Goal: Task Accomplishment & Management: Use online tool/utility

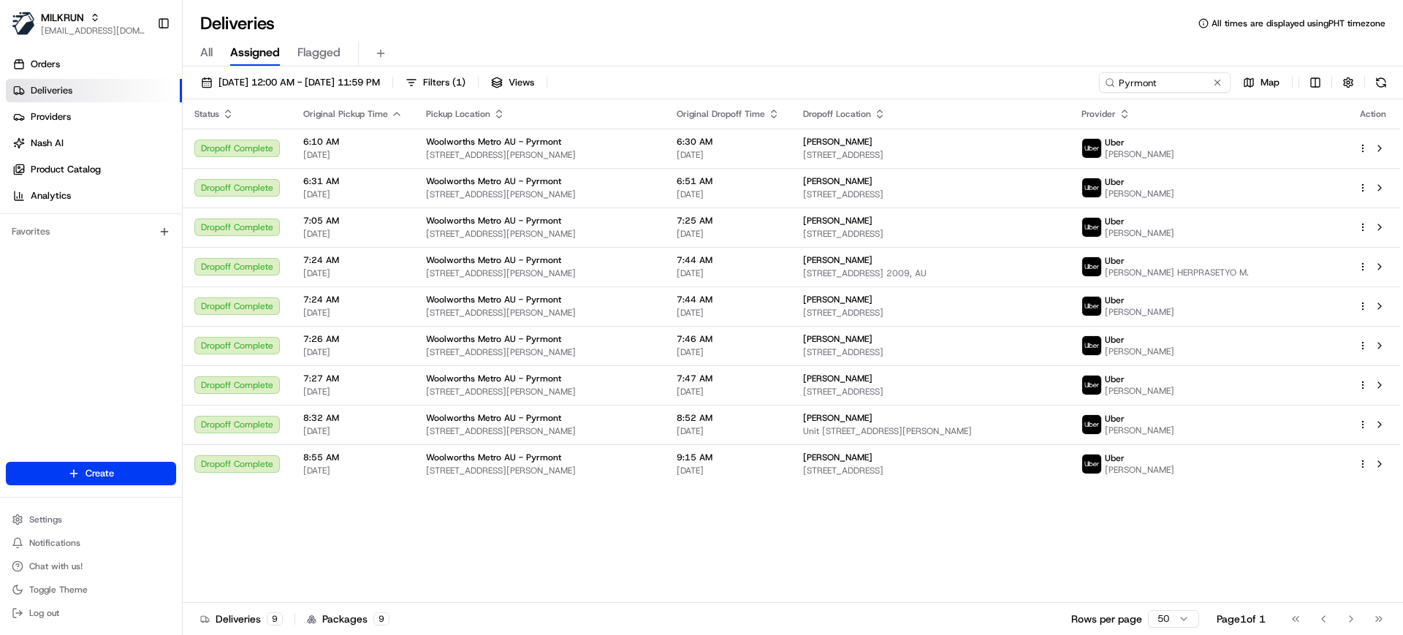
click at [90, 295] on div "Orders Deliveries Providers Nash AI Product Catalog Analytics Favorites" at bounding box center [91, 259] width 182 height 424
click at [63, 32] on span "[EMAIL_ADDRESS][DOMAIN_NAME]" at bounding box center [93, 31] width 105 height 12
click at [202, 80] on span "HomeRun" at bounding box center [208, 75] width 42 height 13
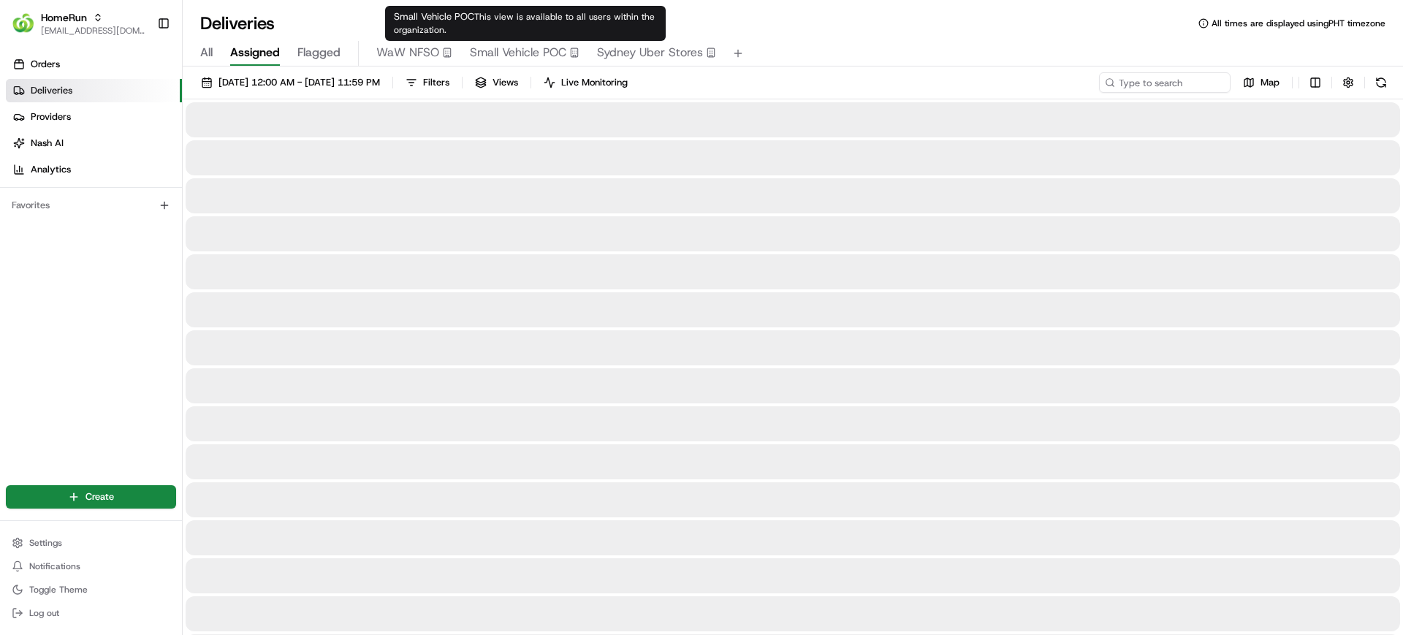
click at [518, 45] on span "Small Vehicle POC" at bounding box center [518, 53] width 96 height 18
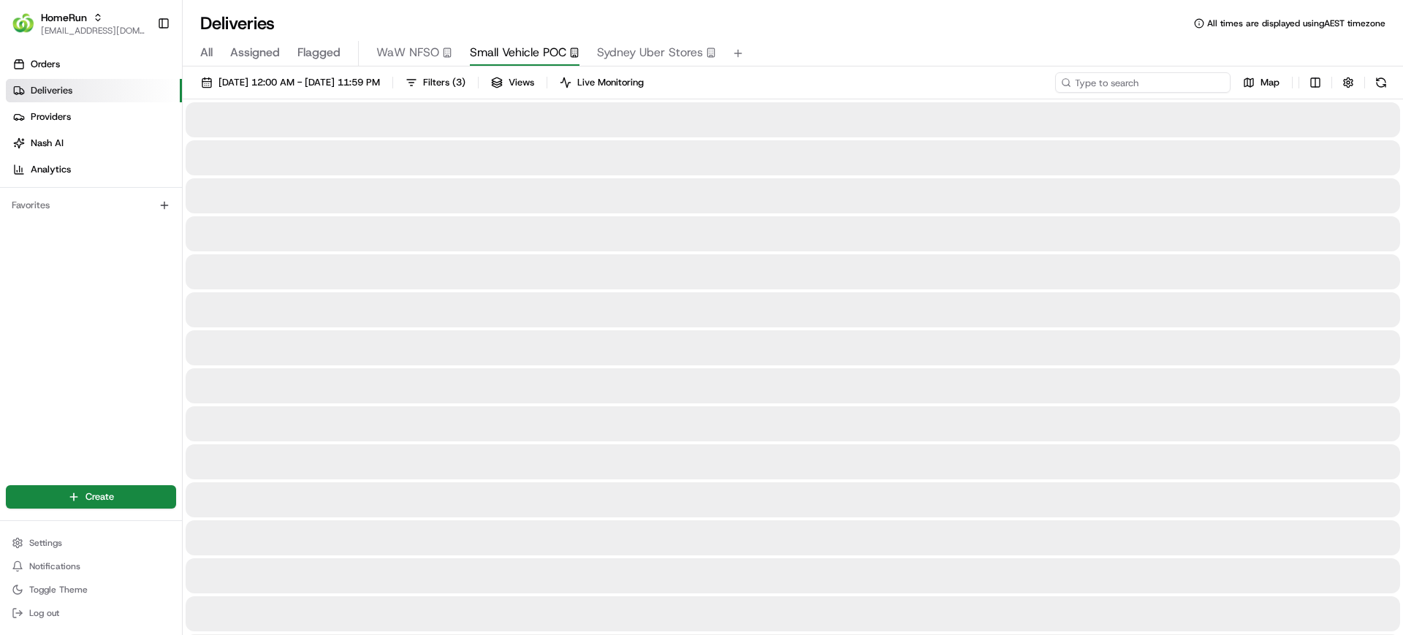
click at [1162, 87] on input at bounding box center [1142, 82] width 175 height 20
paste input "Dickson"
type input "Dickson"
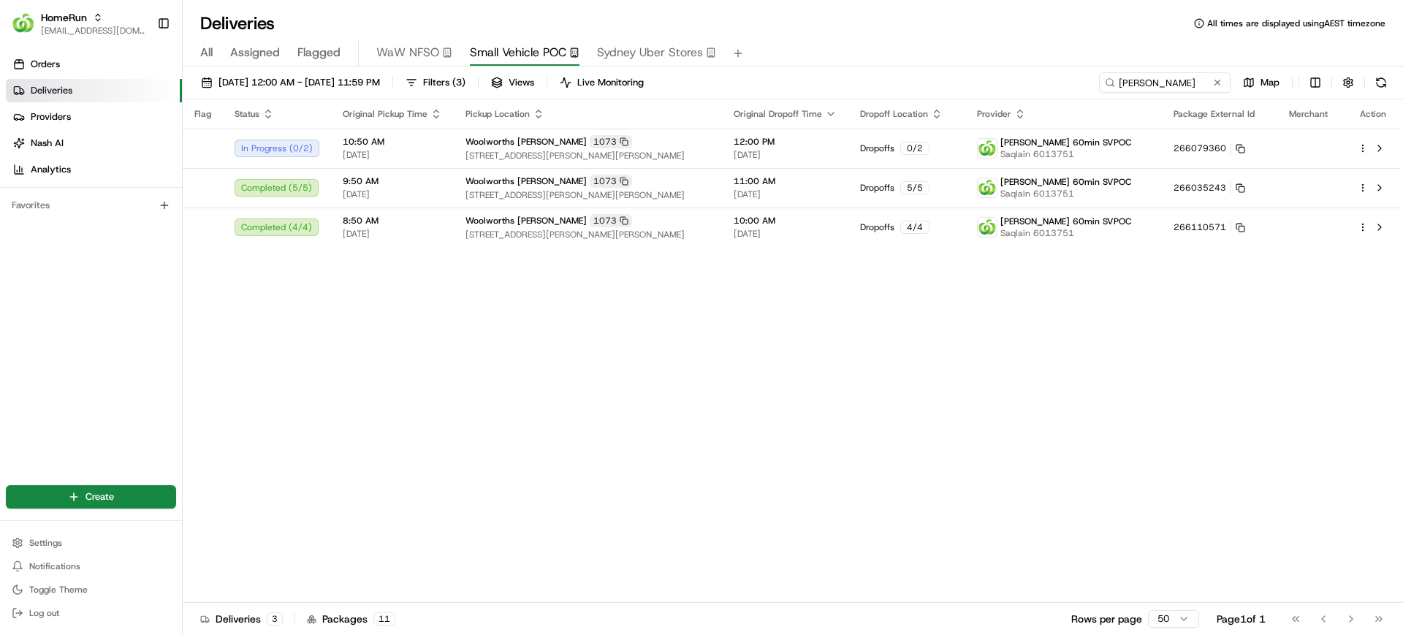
drag, startPoint x: 397, startPoint y: 308, endPoint x: 411, endPoint y: 328, distance: 24.6
click at [401, 311] on div "Flag Status Original Pickup Time Pickup Location Original Dropoff Time Dropoff …" at bounding box center [792, 351] width 1218 height 504
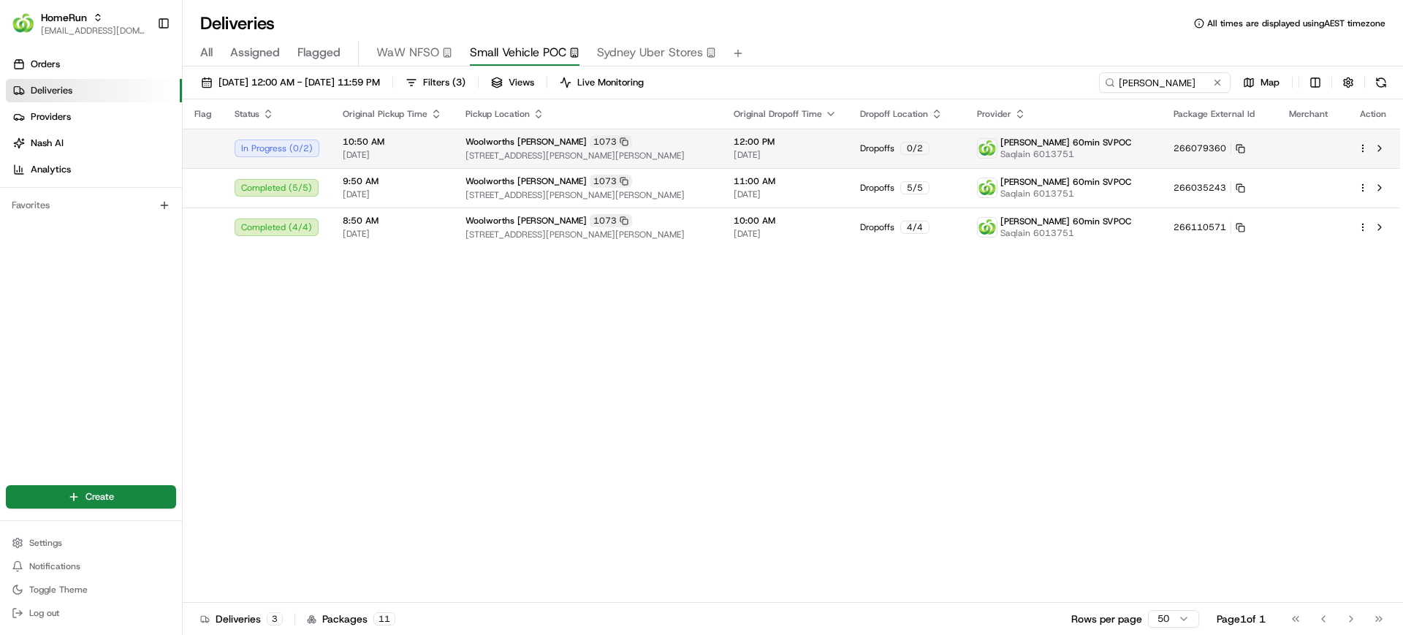
click at [756, 152] on span "[DATE]" at bounding box center [785, 155] width 103 height 12
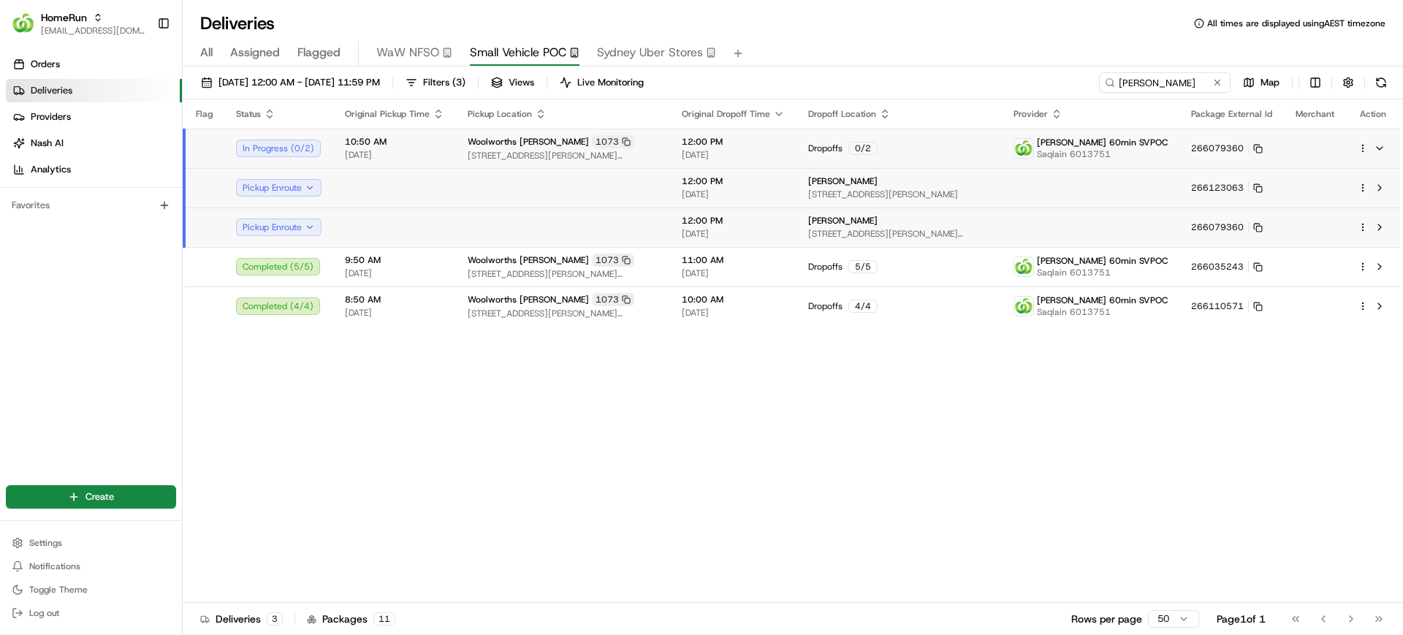
click at [943, 145] on div "Dropoffs 0 / 2" at bounding box center [899, 148] width 182 height 13
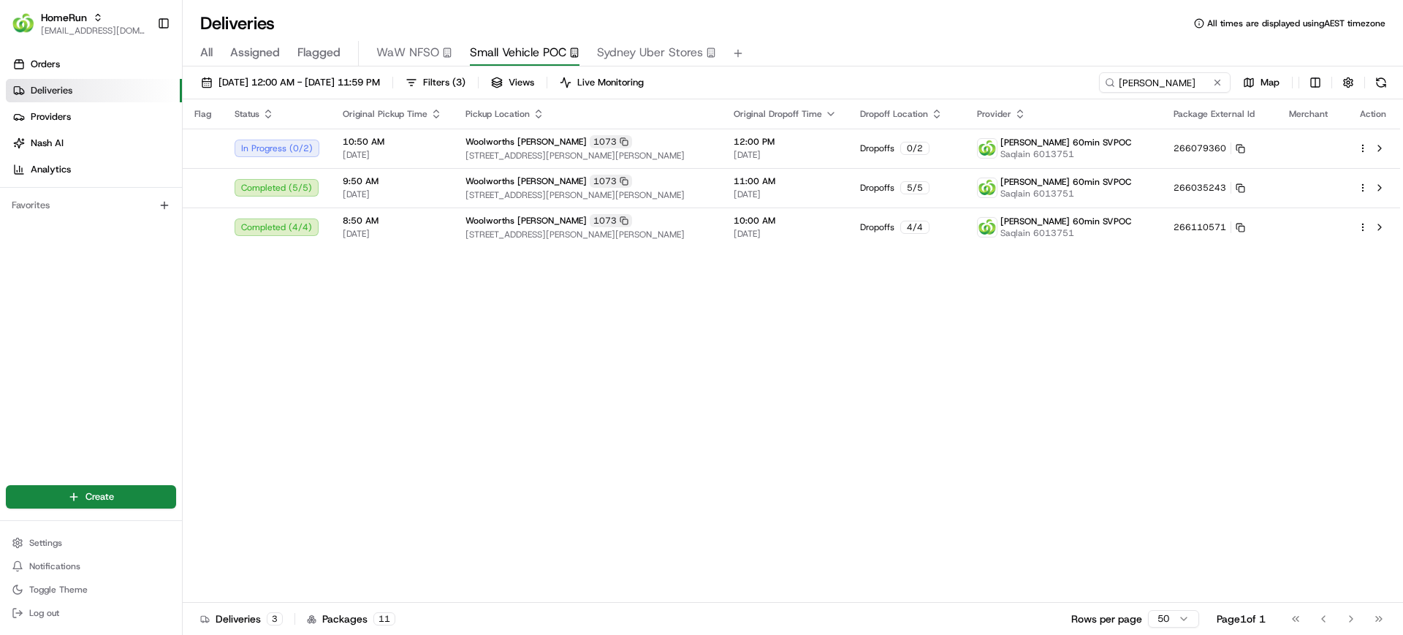
click at [523, 458] on div "Flag Status Original Pickup Time Pickup Location Original Dropoff Time Dropoff …" at bounding box center [792, 351] width 1218 height 504
click at [842, 29] on div "Deliveries All times are displayed using AEST timezone" at bounding box center [793, 23] width 1221 height 23
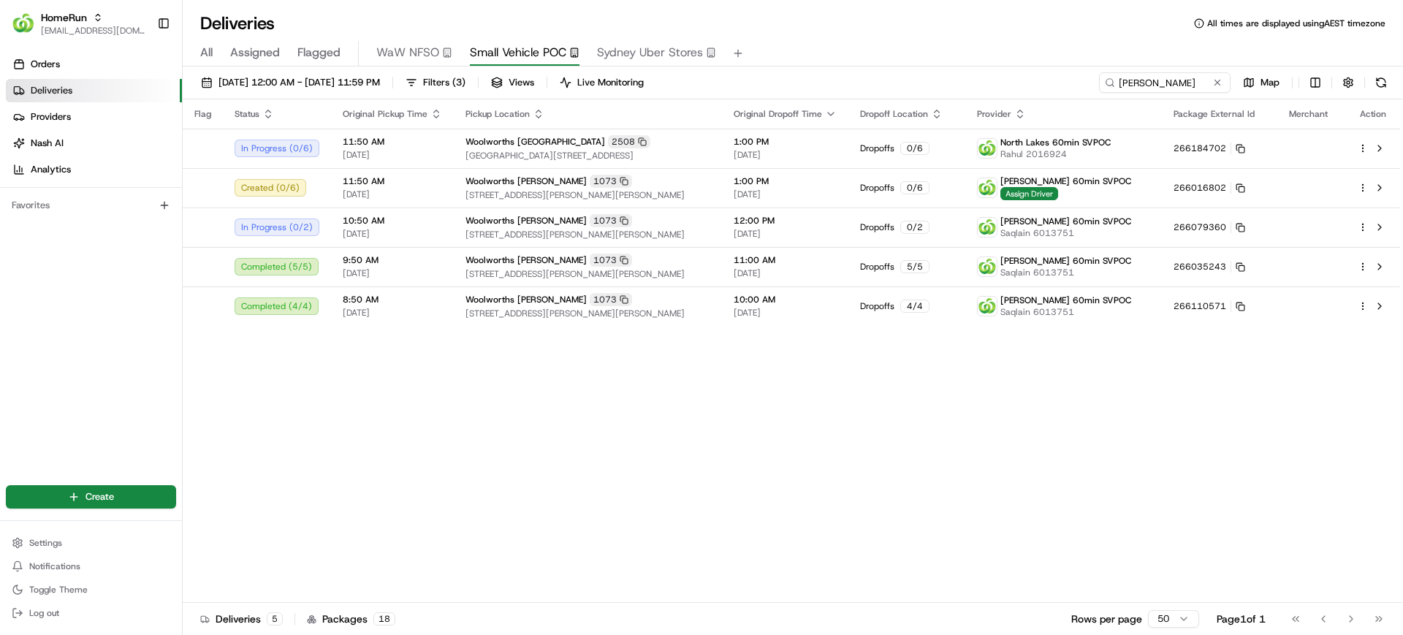
click at [773, 473] on div "Flag Status Original Pickup Time Pickup Location Original Dropoff Time Dropoff …" at bounding box center [792, 351] width 1218 height 504
click at [1020, 27] on div "Deliveries All times are displayed using AEST timezone" at bounding box center [793, 23] width 1221 height 23
drag, startPoint x: 405, startPoint y: 444, endPoint x: 429, endPoint y: 440, distance: 24.4
click at [406, 443] on div "Flag Status Original Pickup Time Pickup Location Original Dropoff Time Dropoff …" at bounding box center [792, 351] width 1218 height 504
click at [30, 13] on img "button" at bounding box center [23, 23] width 23 height 23
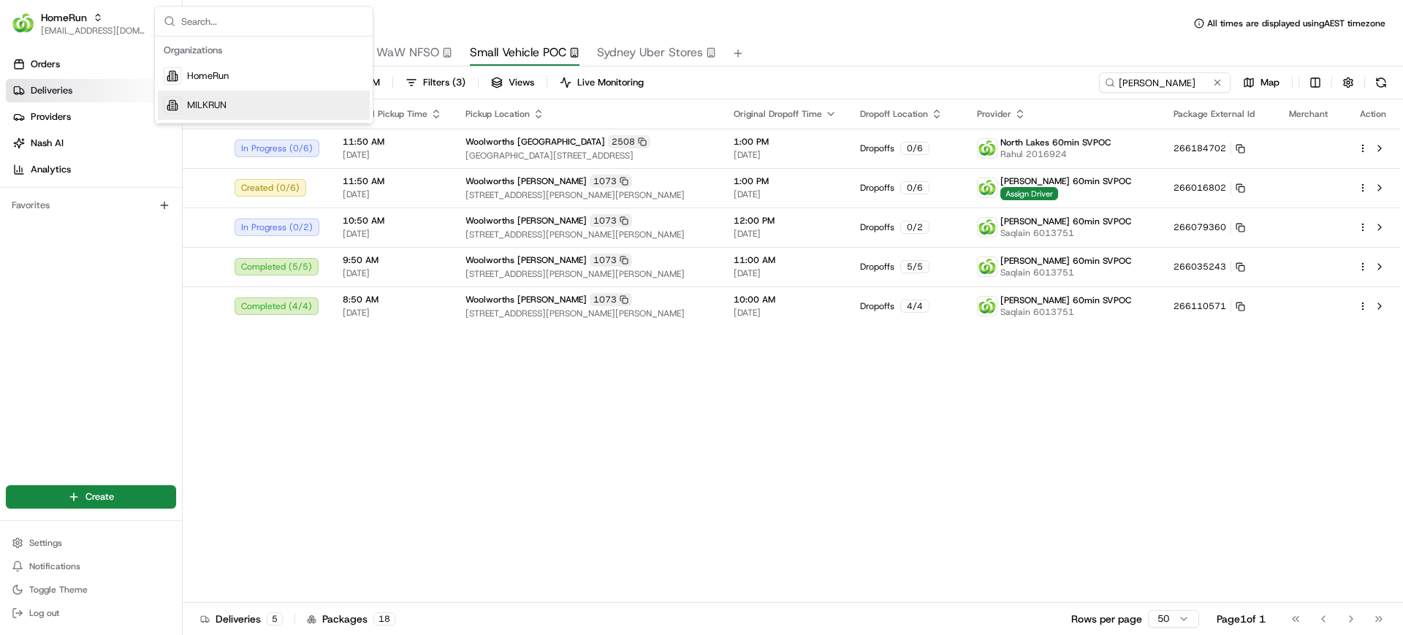
click at [205, 104] on span "MILKRUN" at bounding box center [206, 105] width 39 height 13
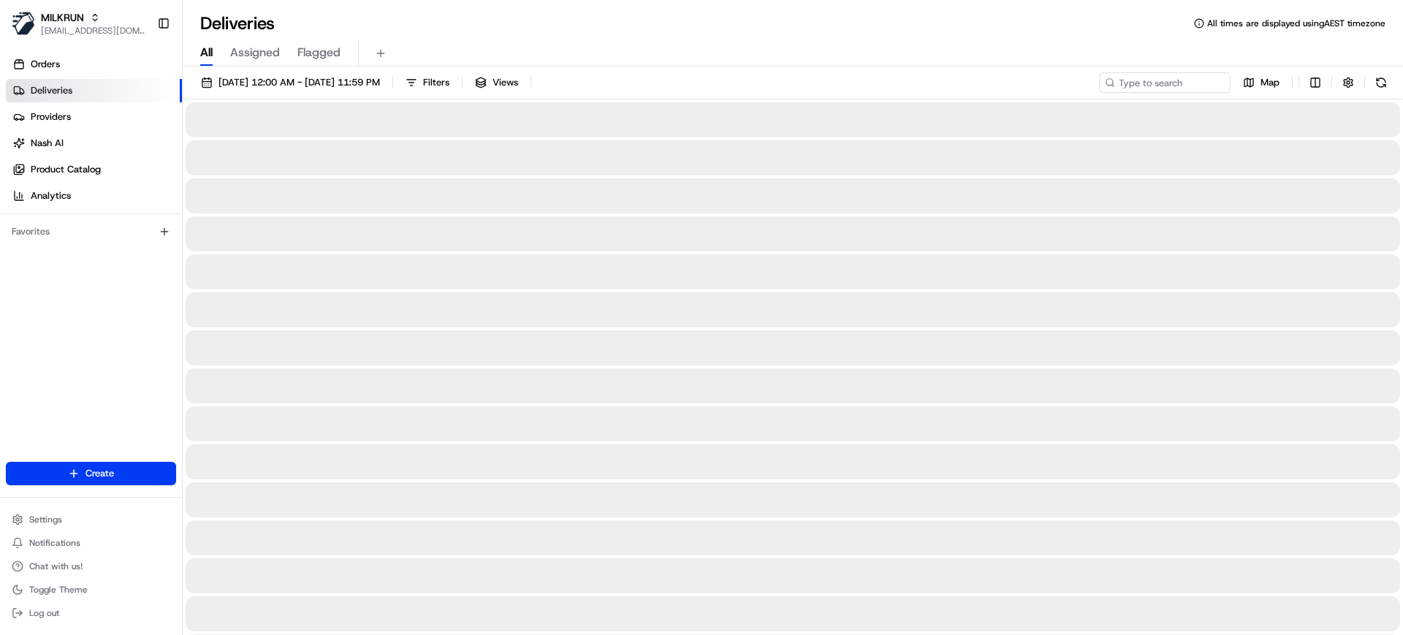
click at [209, 53] on span "All" at bounding box center [206, 53] width 12 height 18
click at [1183, 83] on input at bounding box center [1142, 82] width 175 height 20
paste input "[PERSON_NAME]"
type input "[PERSON_NAME]"
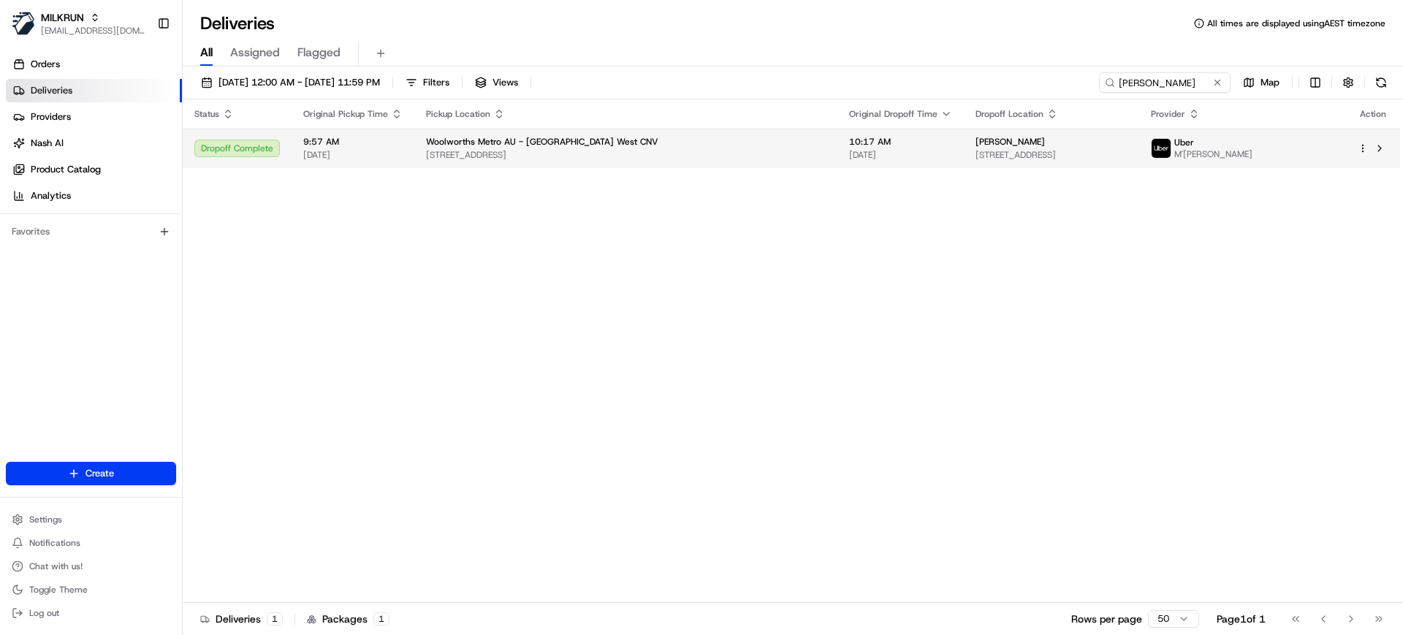
click at [976, 152] on span "61 Chapel St, St Kilda, VIC 3182, AU" at bounding box center [1052, 155] width 152 height 12
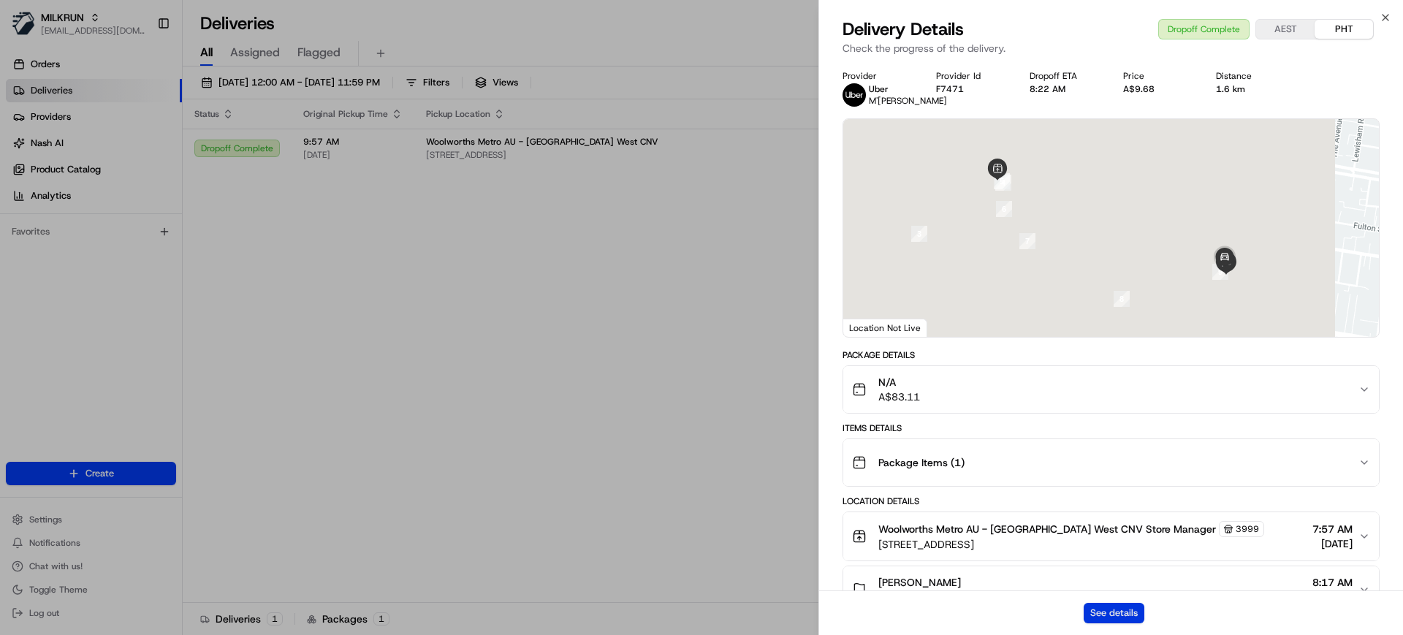
click at [1104, 607] on button "See details" at bounding box center [1114, 613] width 61 height 20
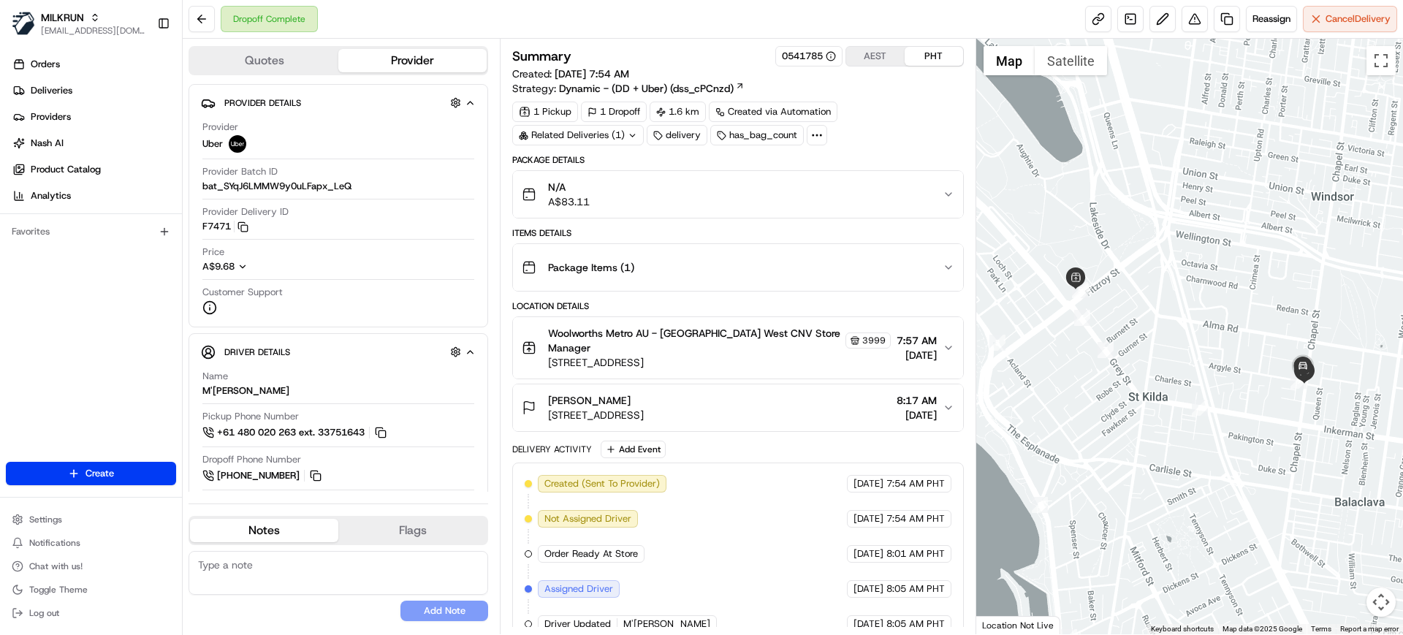
drag, startPoint x: 631, startPoint y: 407, endPoint x: 537, endPoint y: 394, distance: 95.2
click at [537, 394] on div "Shelley Cooper 61 Chapel St, St Kilda, VIC 3182, AU" at bounding box center [583, 407] width 122 height 29
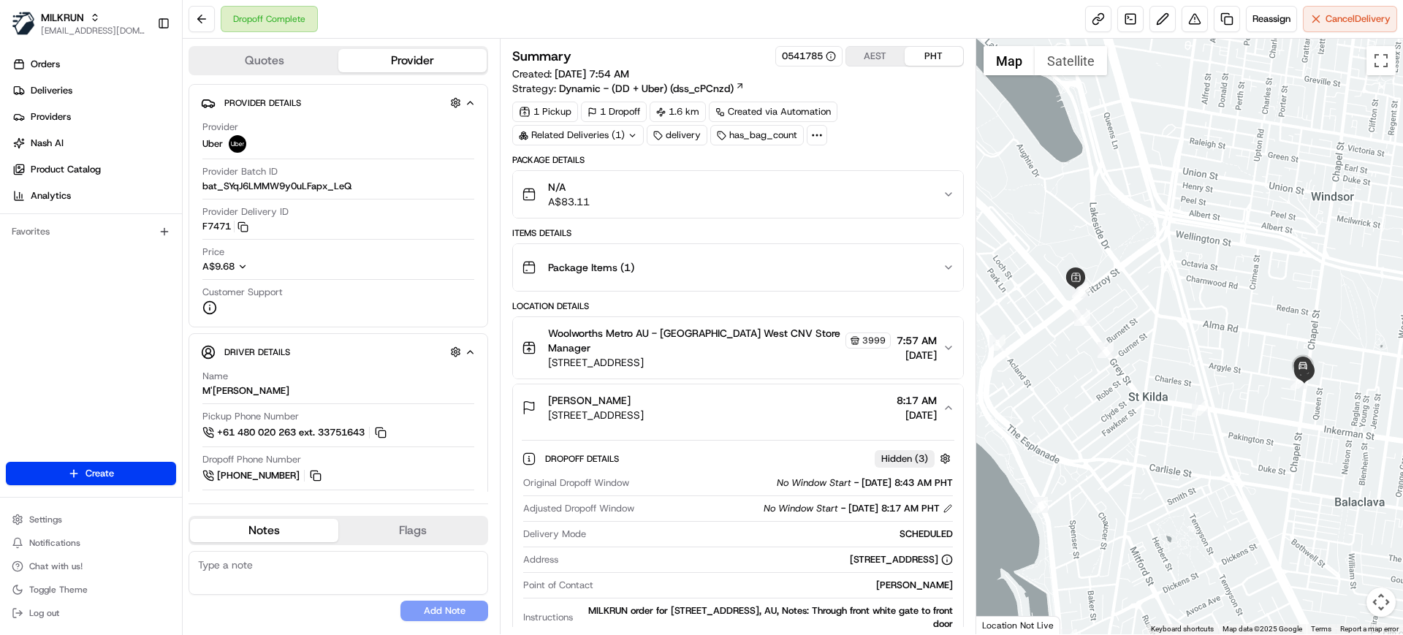
drag, startPoint x: 638, startPoint y: 398, endPoint x: 543, endPoint y: 405, distance: 95.3
click at [543, 405] on div "Shelley Cooper 61 Chapel St, St Kilda, VIC 3182, AU" at bounding box center [583, 407] width 122 height 29
copy span "[PERSON_NAME]"
click at [69, 88] on span "Deliveries" at bounding box center [52, 90] width 42 height 13
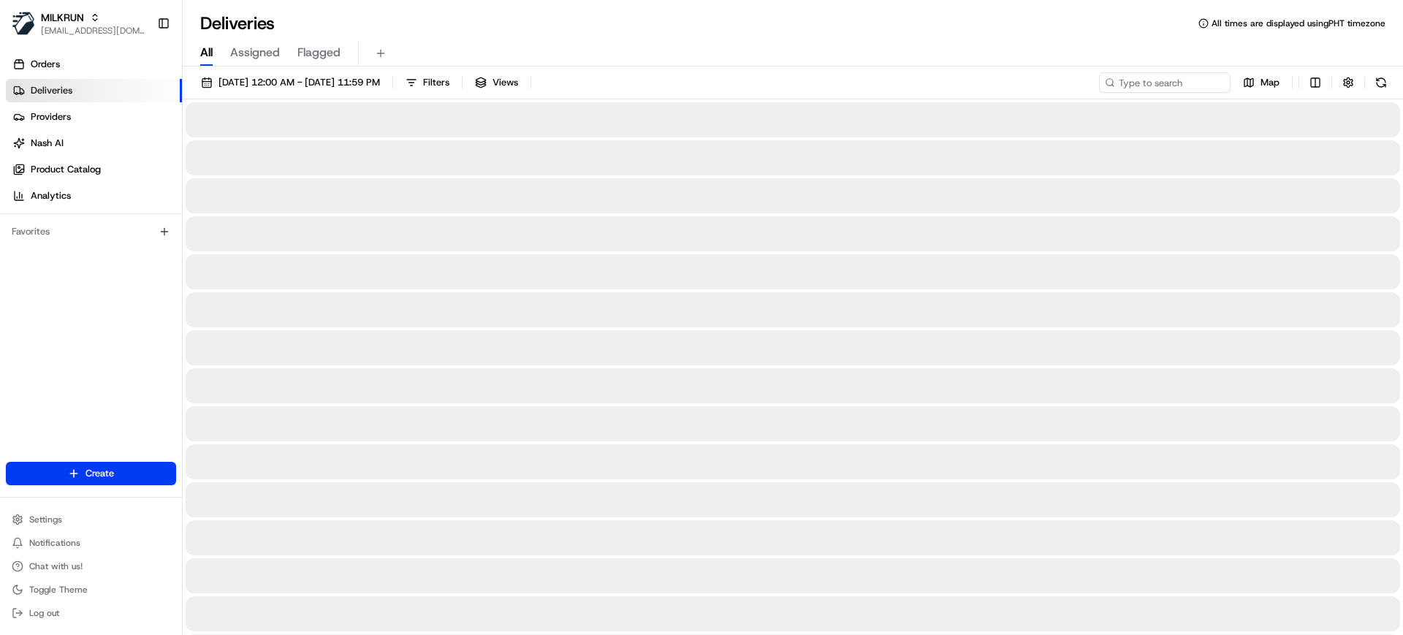
drag, startPoint x: 200, startPoint y: 56, endPoint x: 210, endPoint y: 56, distance: 10.2
click at [205, 56] on span "All" at bounding box center [206, 53] width 12 height 18
click at [1196, 87] on input at bounding box center [1142, 82] width 175 height 20
paste input "[PERSON_NAME]"
type input "[PERSON_NAME]"
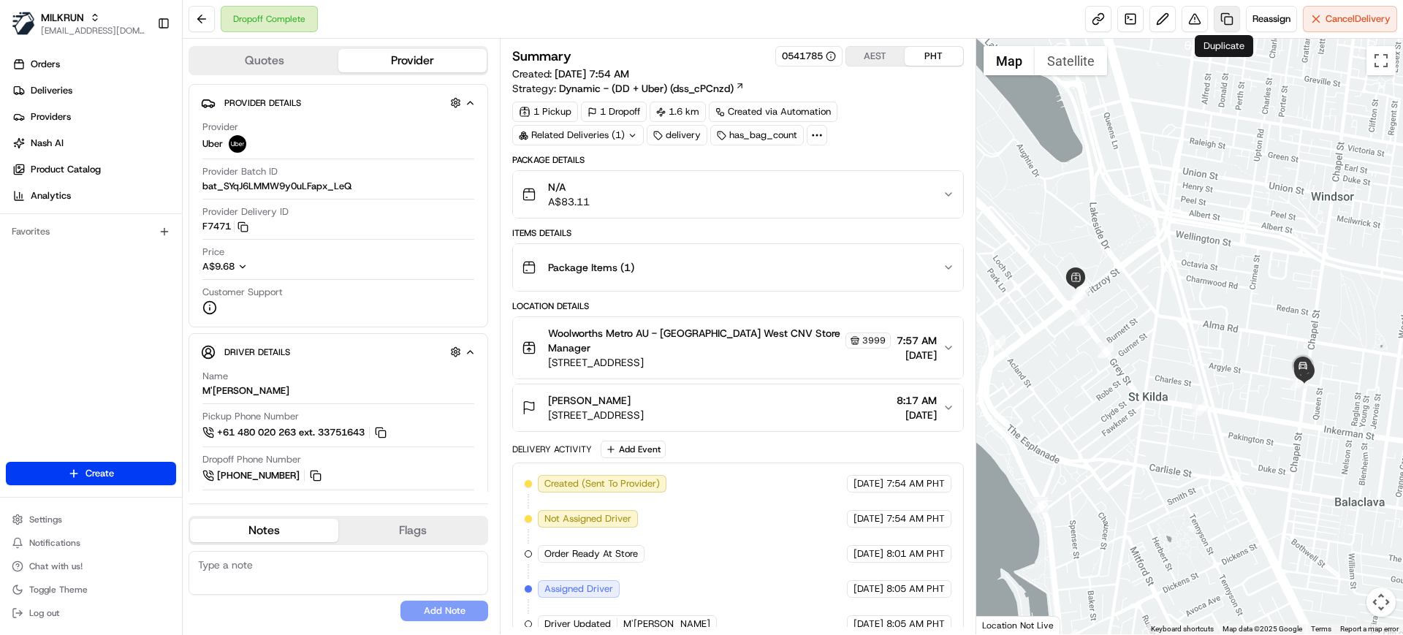
click at [1214, 22] on link at bounding box center [1227, 19] width 26 height 26
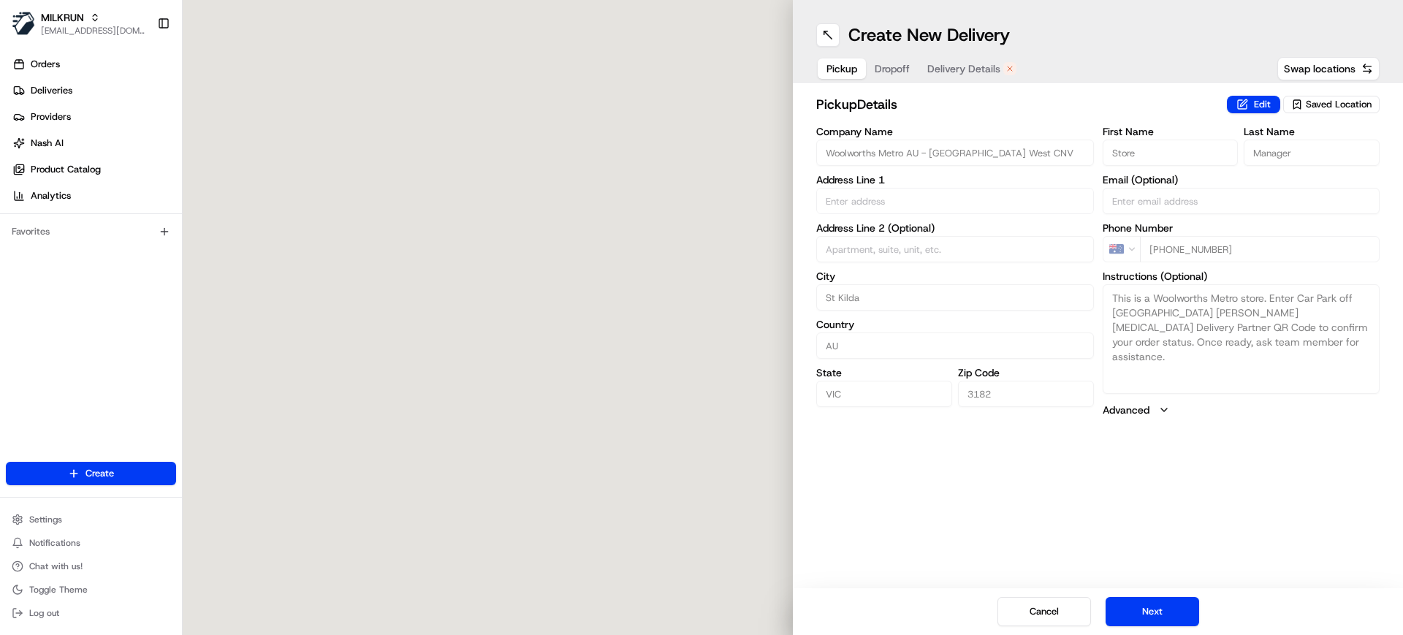
type input "64 Fitzroy St"
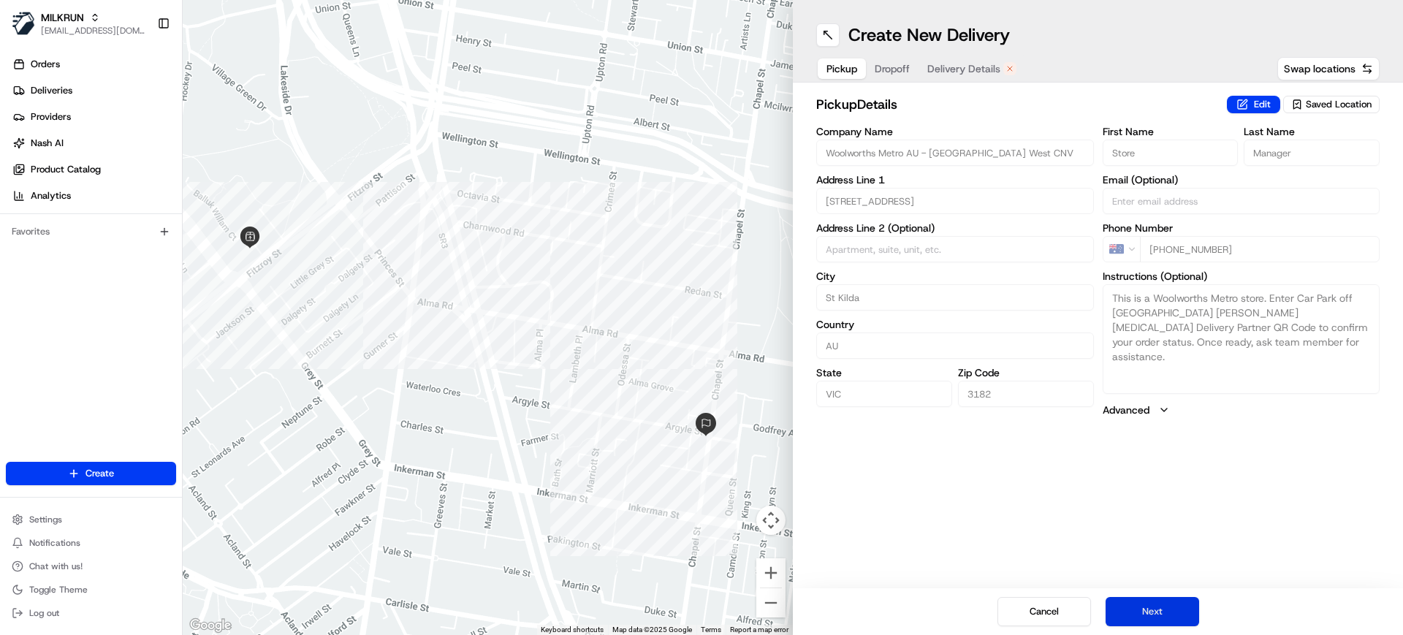
click at [1122, 620] on button "Next" at bounding box center [1153, 611] width 94 height 29
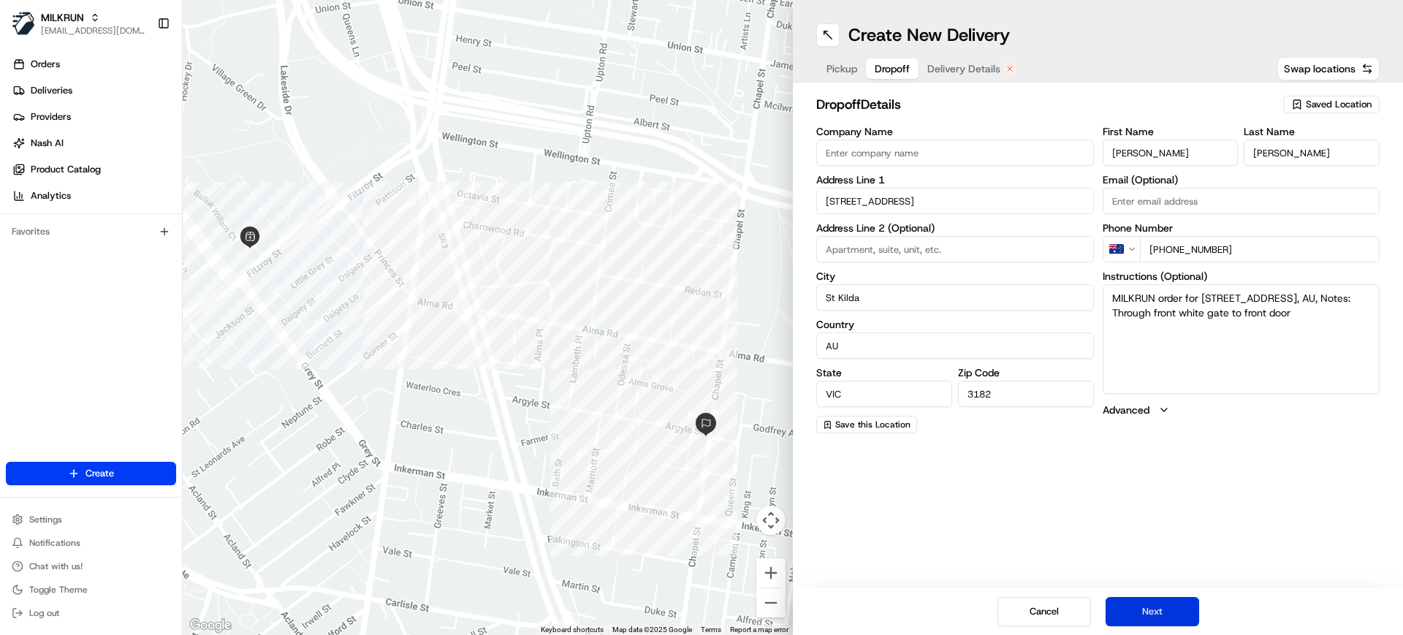
click at [1131, 612] on button "Next" at bounding box center [1153, 611] width 94 height 29
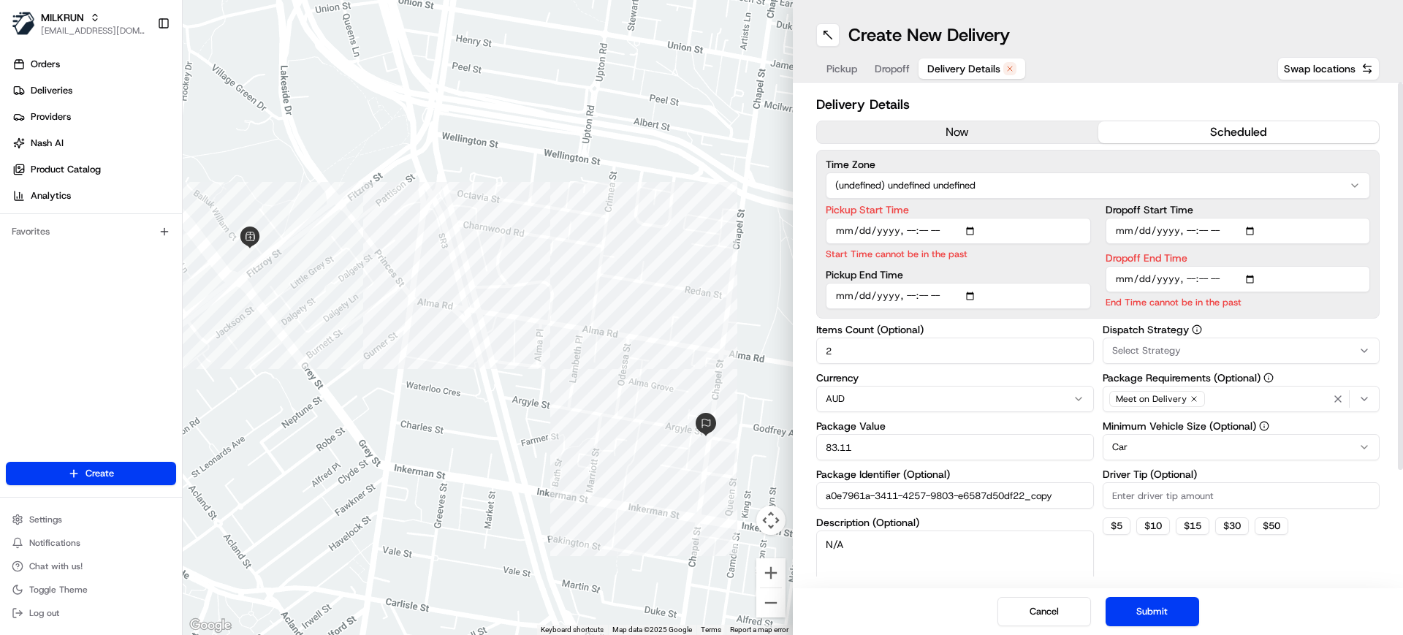
click at [955, 137] on button "now" at bounding box center [957, 132] width 281 height 22
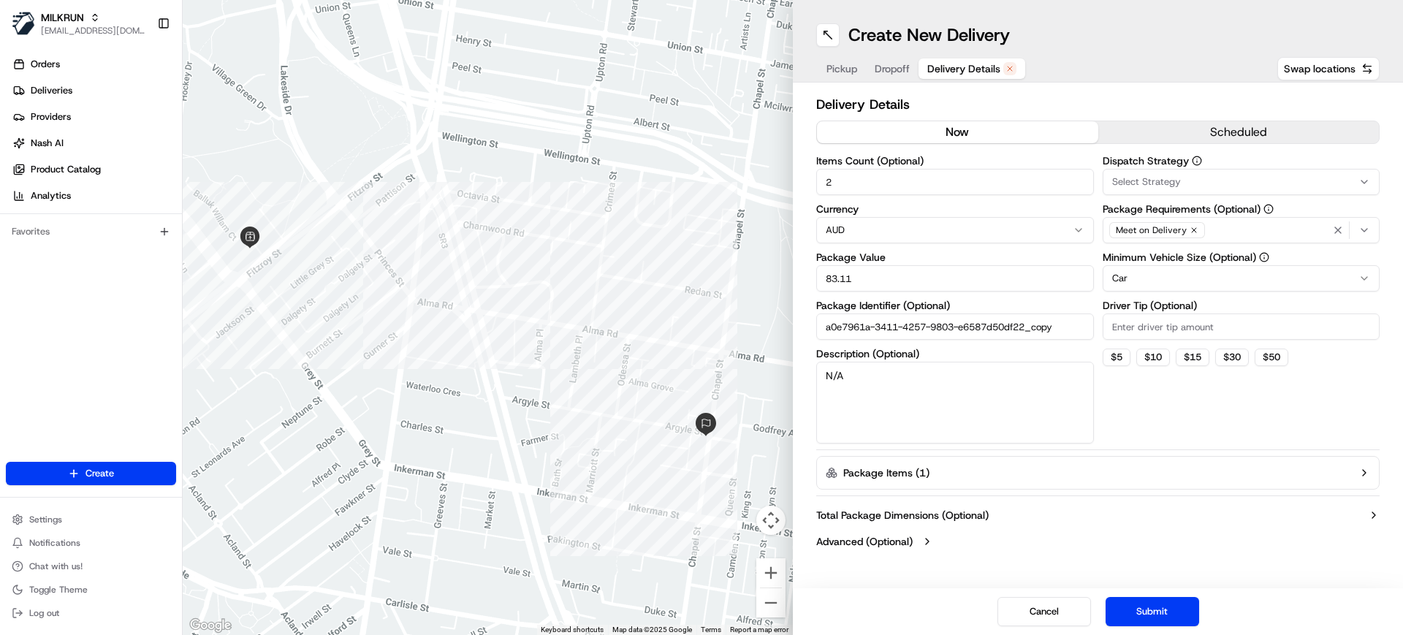
drag, startPoint x: 1170, startPoint y: 617, endPoint x: 1169, endPoint y: 610, distance: 7.3
click at [1169, 617] on button "Submit" at bounding box center [1153, 611] width 94 height 29
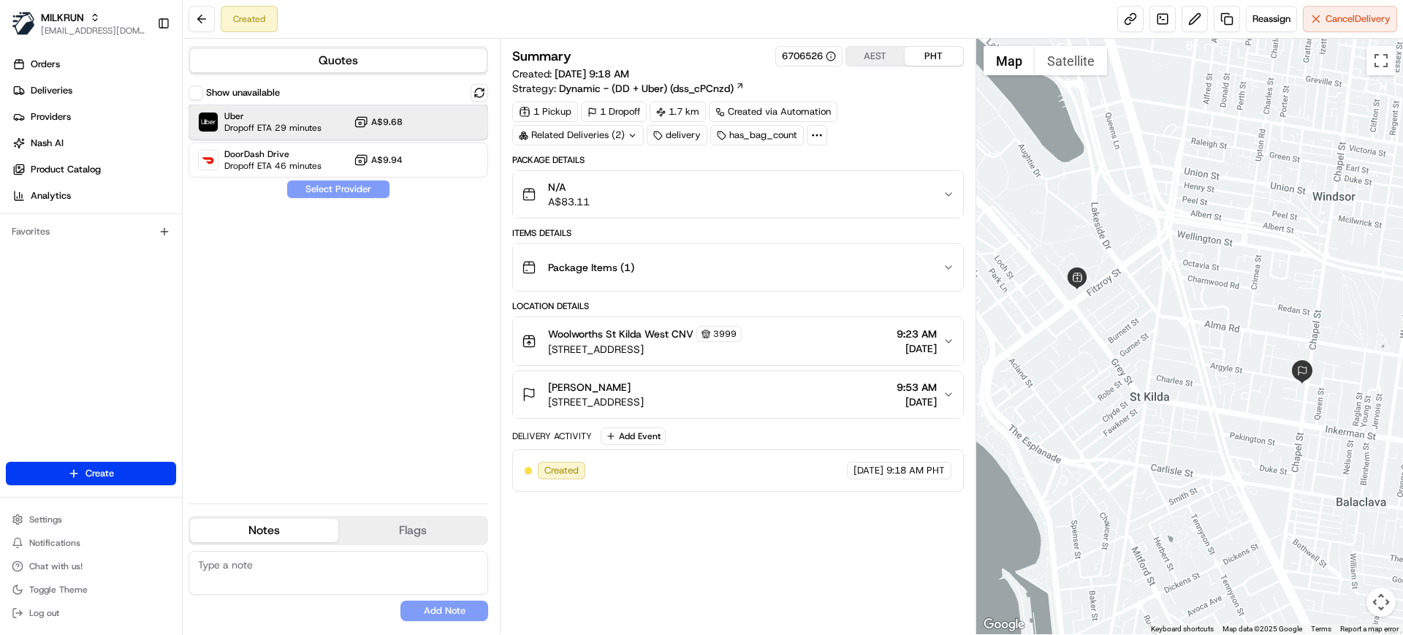
click at [273, 122] on span "Dropoff ETA 29 minutes" at bounding box center [272, 128] width 97 height 12
click at [338, 199] on div "Show unavailable Uber Dropoff ETA 29 minutes A$9.68 DoorDash Drive Dropoff ETA …" at bounding box center [339, 288] width 300 height 408
click at [346, 194] on button "Assign Provider" at bounding box center [338, 190] width 104 height 18
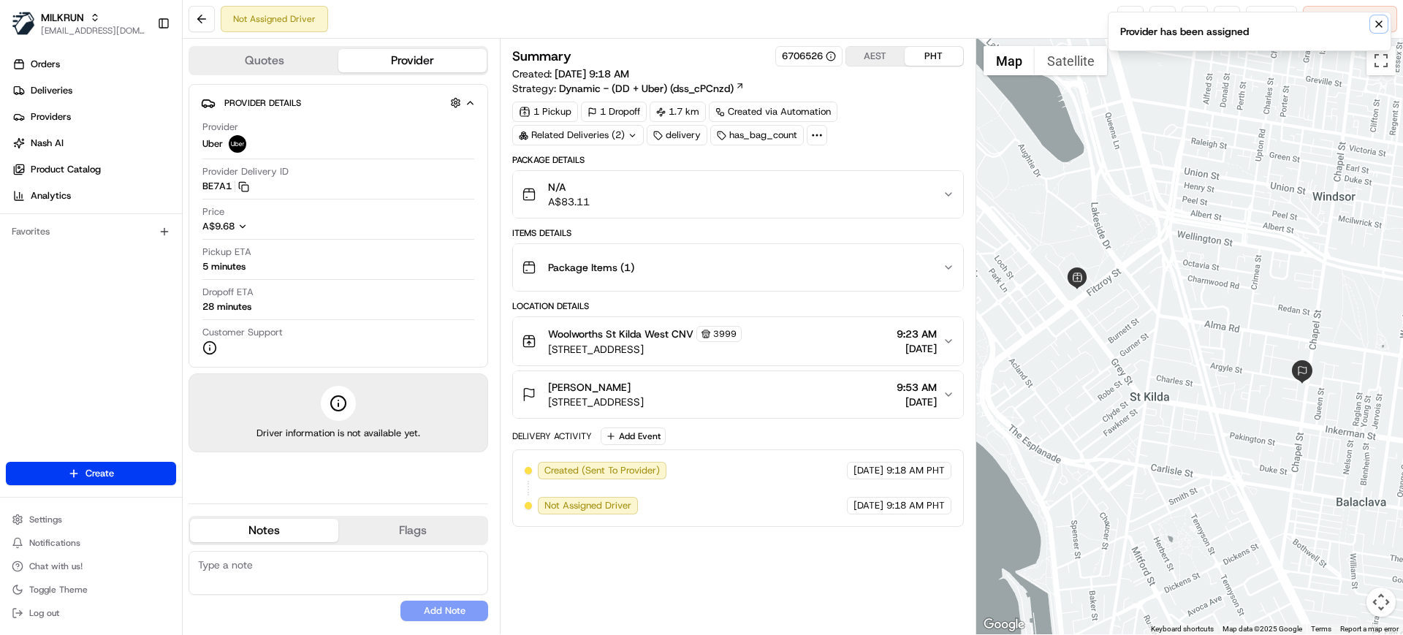
click at [1379, 26] on icon "Notifications (F8)" at bounding box center [1379, 24] width 12 height 12
click at [1128, 23] on link at bounding box center [1130, 19] width 26 height 26
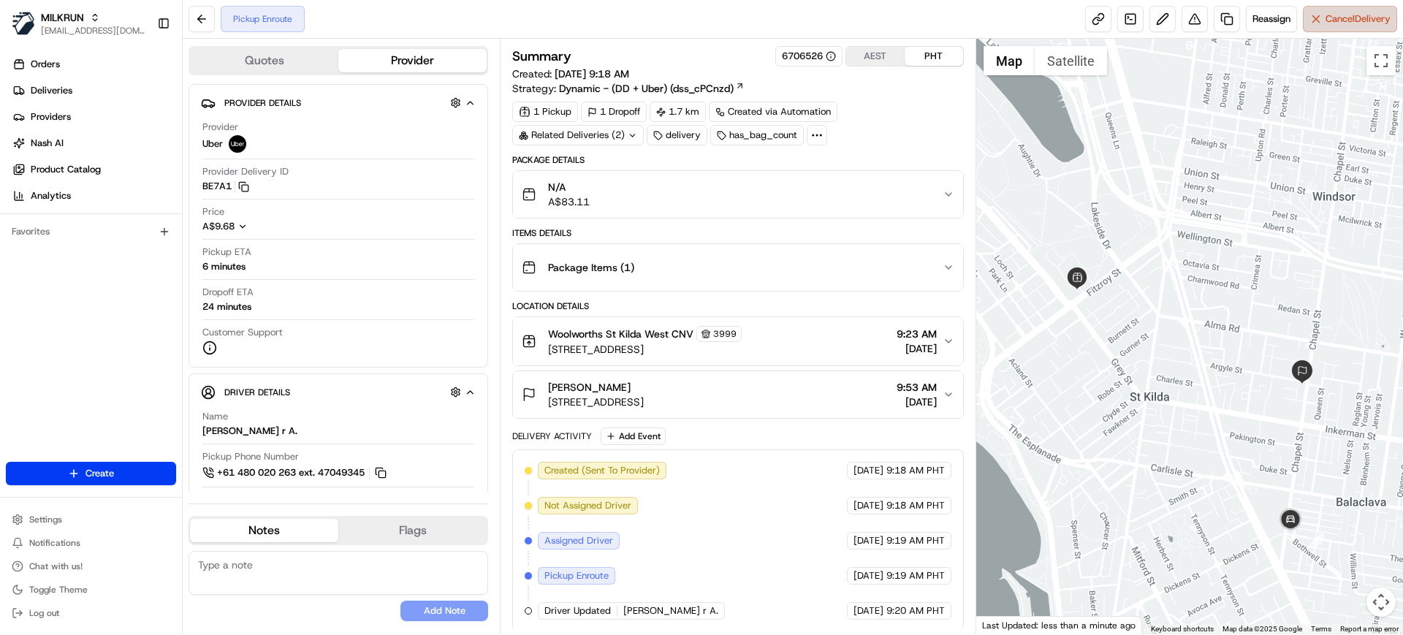
click at [1337, 23] on span "Cancel Delivery" at bounding box center [1358, 18] width 65 height 13
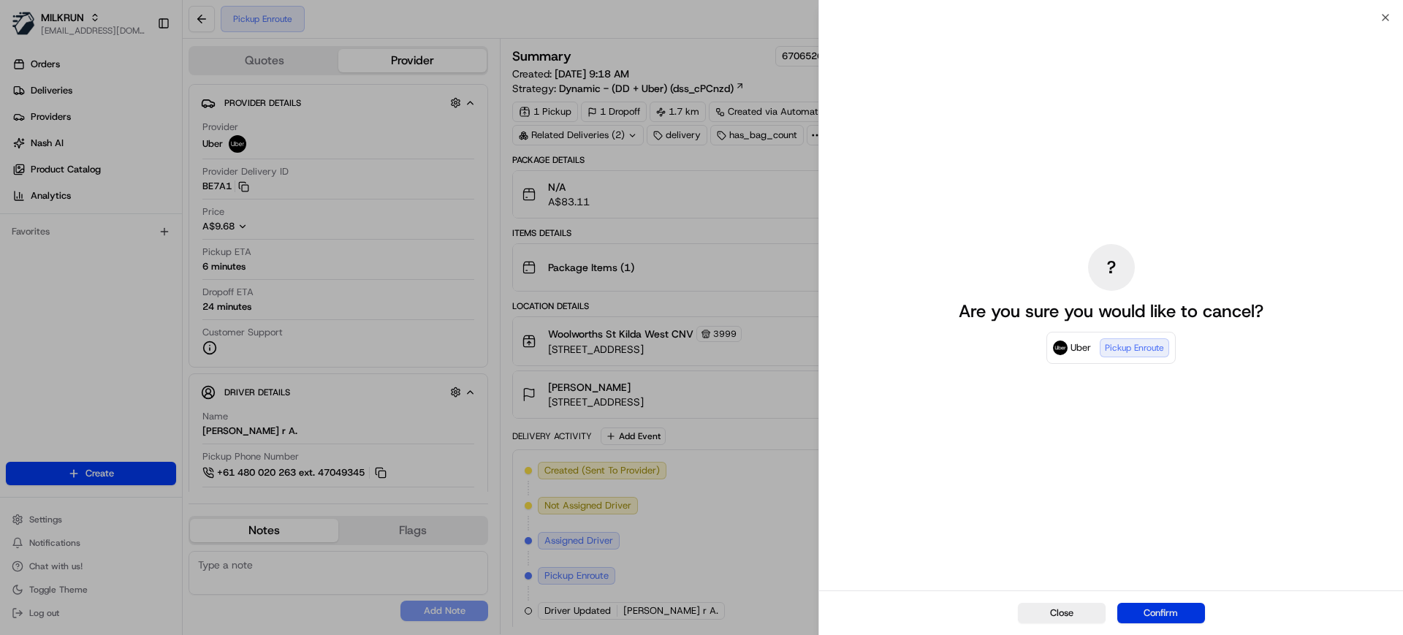
click at [1167, 611] on button "Confirm" at bounding box center [1161, 613] width 88 height 20
